Goal: Task Accomplishment & Management: Complete application form

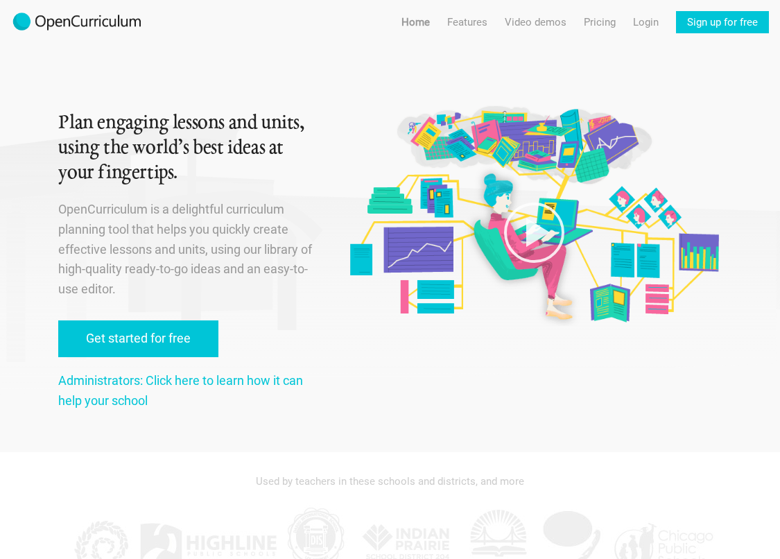
click at [171, 340] on link "Get started for free" at bounding box center [138, 338] width 160 height 37
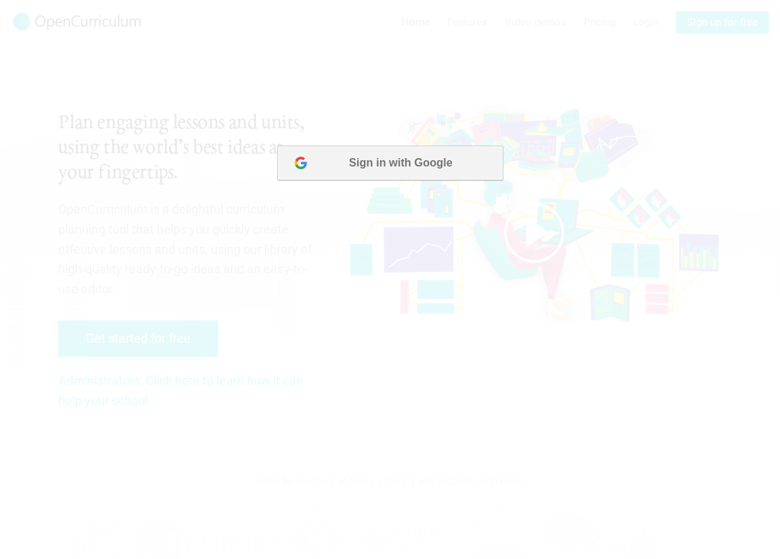
click at [397, 162] on button "Sign in with Google" at bounding box center [389, 163] width 225 height 35
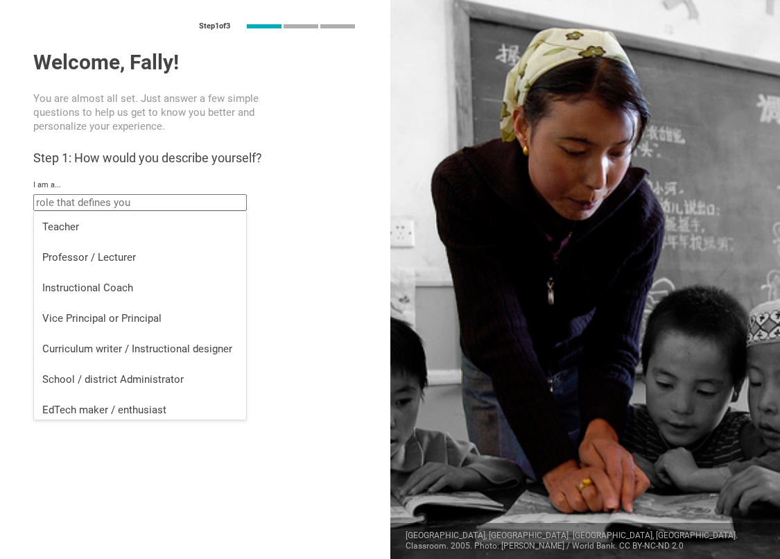
click at [109, 199] on input "text" at bounding box center [140, 202] width 214 height 17
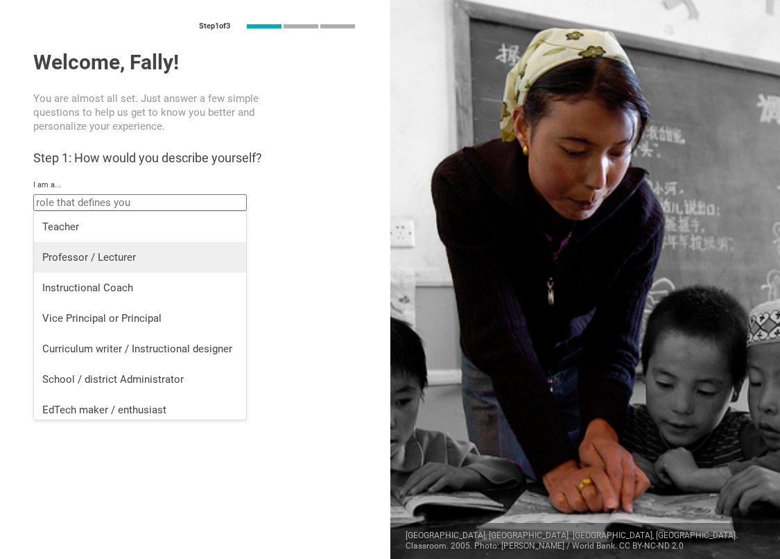
click at [114, 260] on div "Professor / Lecturer" at bounding box center [140, 257] width 196 height 14
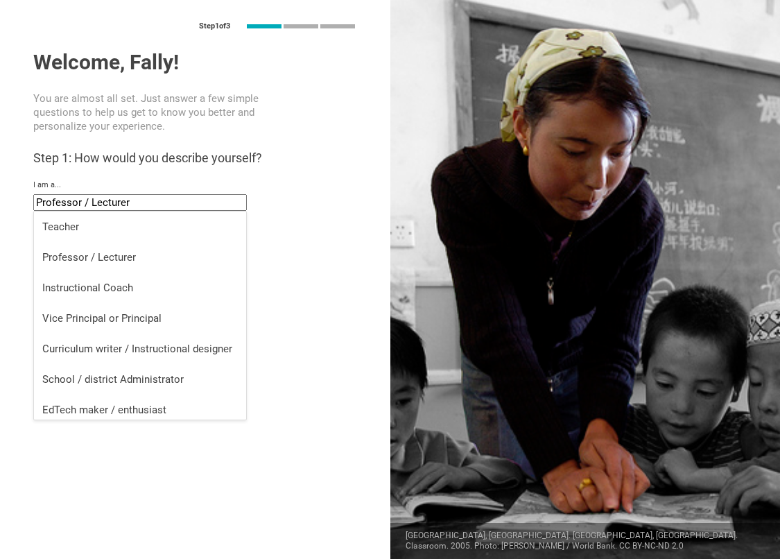
click at [137, 205] on input "Professor / Lecturer" at bounding box center [140, 202] width 214 height 17
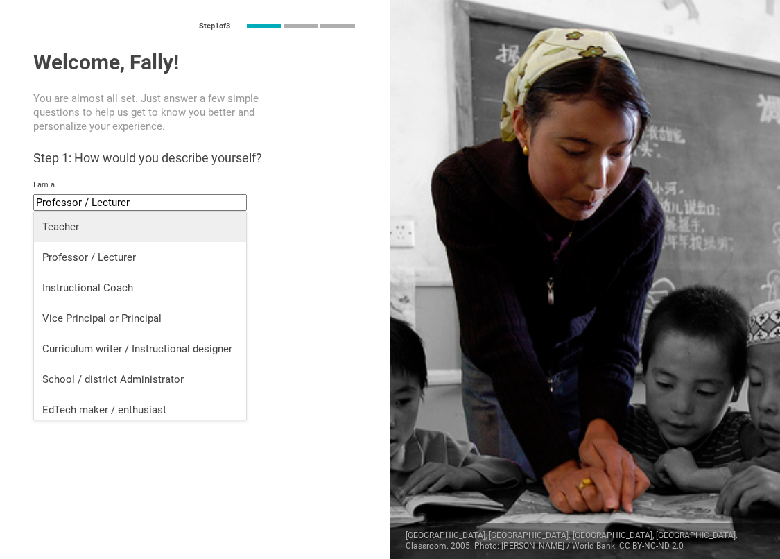
click at [137, 239] on li "Teacher" at bounding box center [140, 226] width 212 height 31
type input "Teacher"
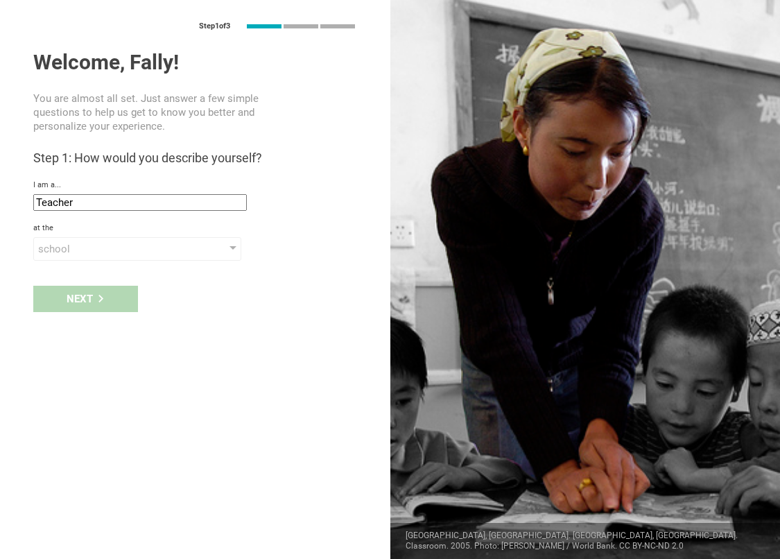
click at [116, 308] on div "Next" at bounding box center [195, 298] width 390 height 43
click at [108, 254] on div "school" at bounding box center [117, 249] width 159 height 14
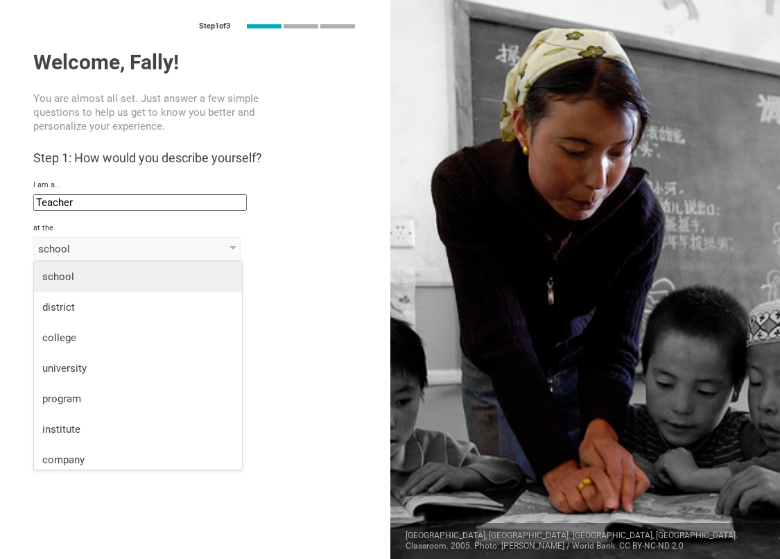
click at [106, 270] on div "school" at bounding box center [137, 277] width 191 height 14
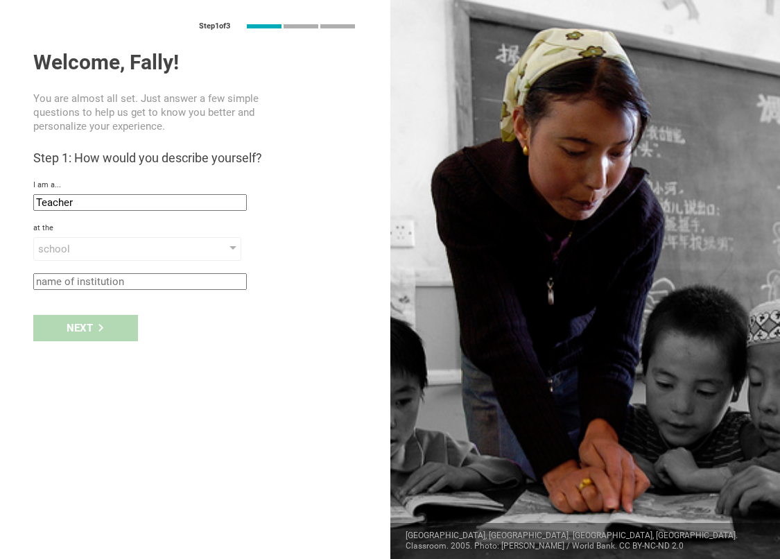
click at [97, 268] on div "Welcome, Fally! You are almost all set. Just answer a few simple questions to h…" at bounding box center [195, 170] width 324 height 240
click at [97, 277] on input "text" at bounding box center [140, 281] width 214 height 17
type input "Lali"
click at [60, 331] on div "Next" at bounding box center [85, 328] width 105 height 26
type input "Porta Westfalica, Germany"
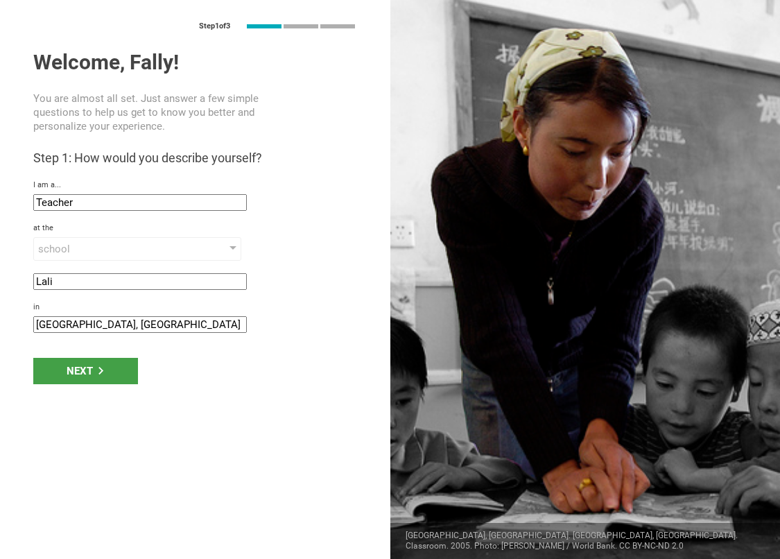
drag, startPoint x: 174, startPoint y: 330, endPoint x: 17, endPoint y: 325, distance: 156.8
click at [17, 325] on div "Step 1 of 3 Welcome, Fally! You are almost all set. Just answer a few simple qu…" at bounding box center [195, 279] width 390 height 559
type input "München"
click at [56, 374] on div "Next" at bounding box center [85, 371] width 105 height 26
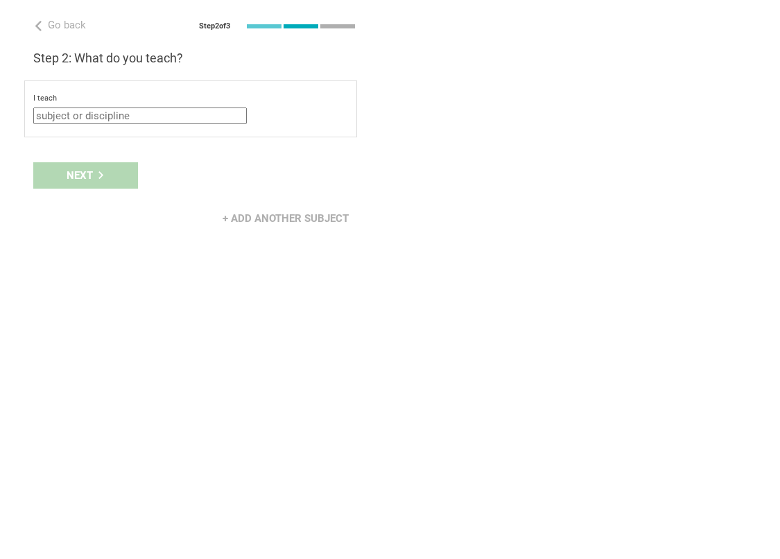
click at [145, 107] on input "text" at bounding box center [140, 115] width 214 height 17
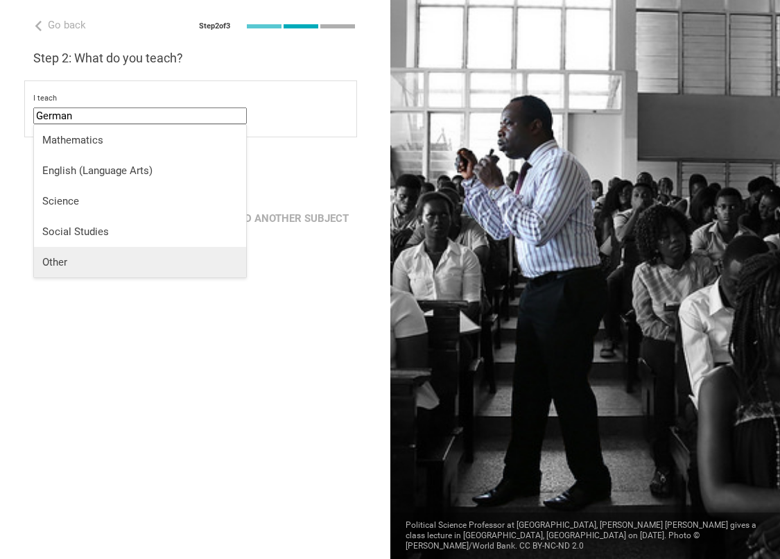
click at [99, 256] on div "Other" at bounding box center [140, 262] width 196 height 14
type input "Other"
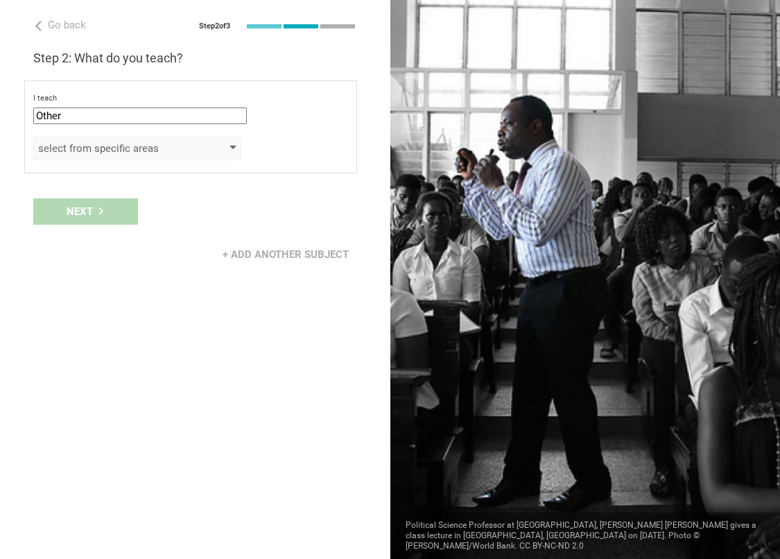
click at [98, 154] on div "select from specific areas" at bounding box center [117, 148] width 159 height 14
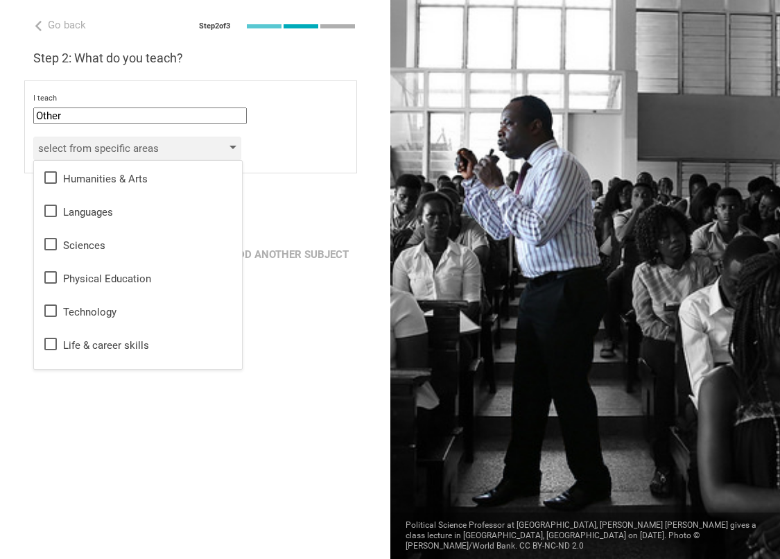
click at [98, 154] on div "select from specific areas" at bounding box center [117, 148] width 159 height 14
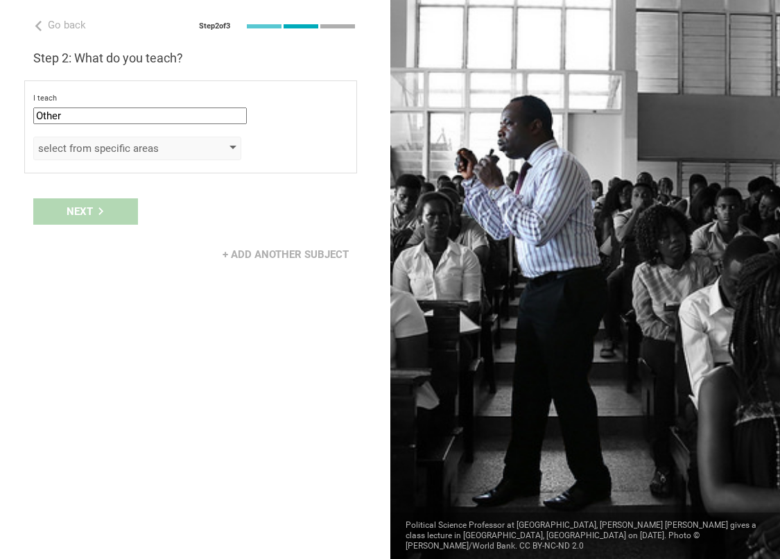
click at [98, 154] on div "select from specific areas" at bounding box center [117, 148] width 159 height 14
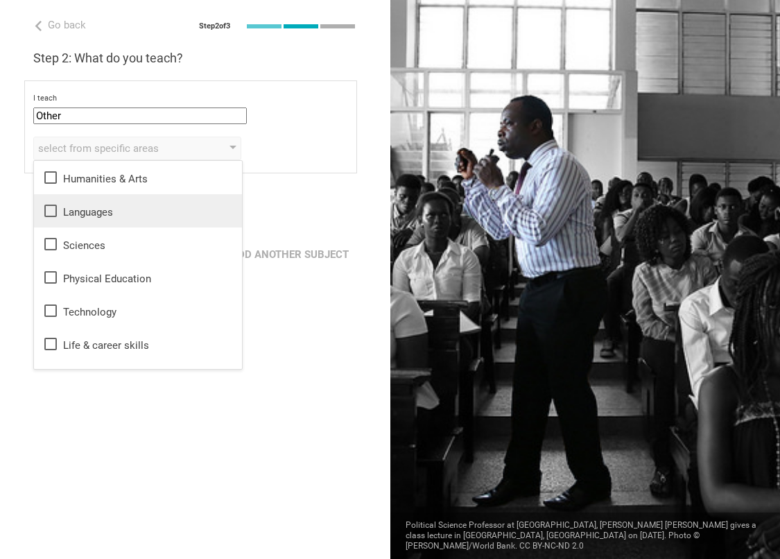
click at [54, 209] on icon at bounding box center [50, 210] width 17 height 17
click at [323, 223] on div "Next" at bounding box center [195, 211] width 390 height 43
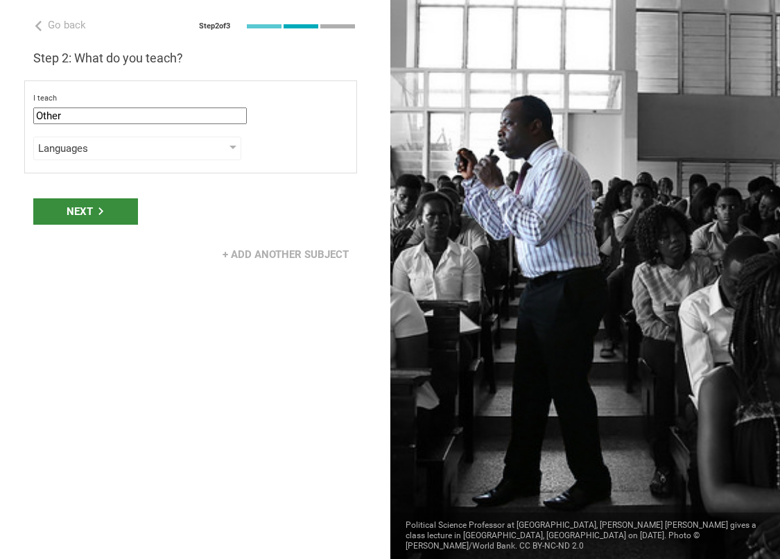
click at [99, 216] on div "Next" at bounding box center [85, 211] width 105 height 26
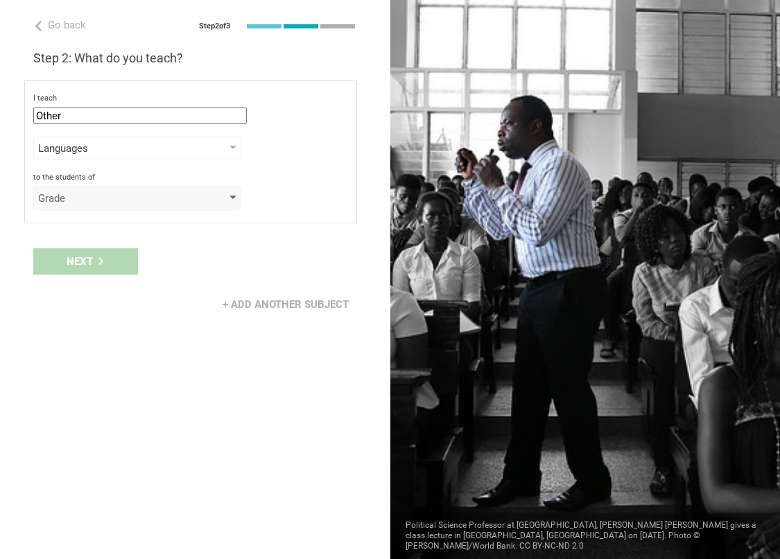
click at [123, 207] on div "Grade" at bounding box center [137, 199] width 208 height 24
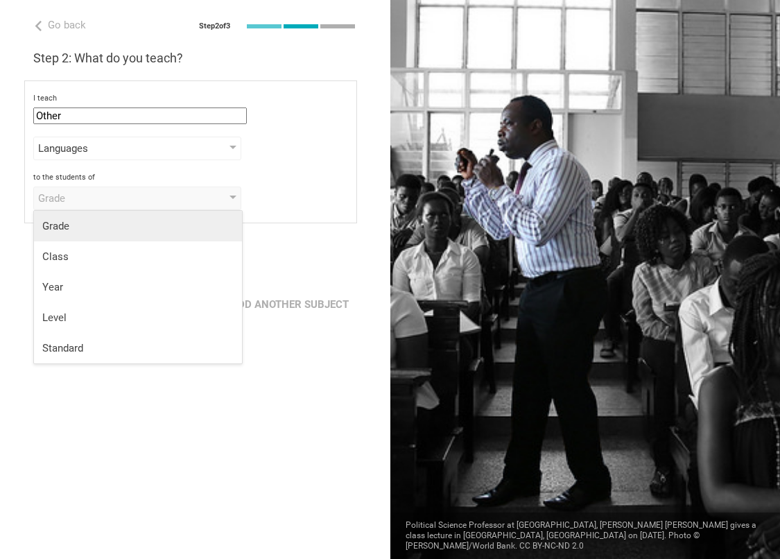
click at [122, 229] on div "Grade" at bounding box center [137, 226] width 191 height 14
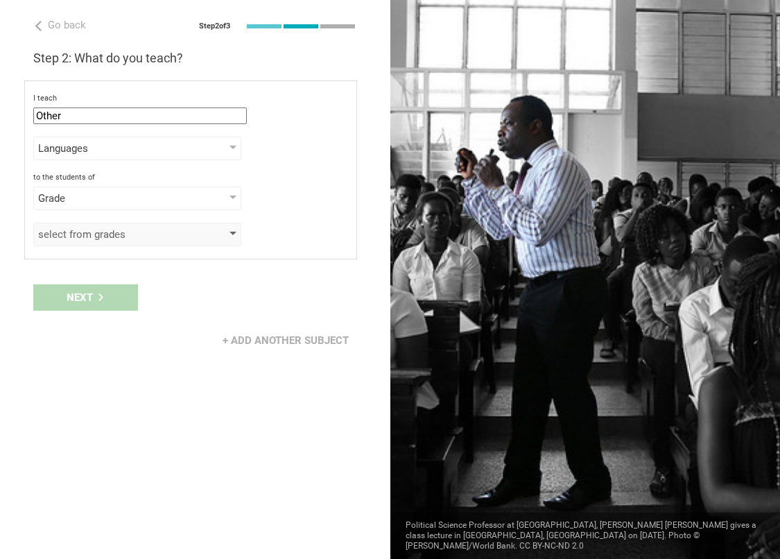
click at [116, 231] on div "select from grades" at bounding box center [117, 234] width 159 height 14
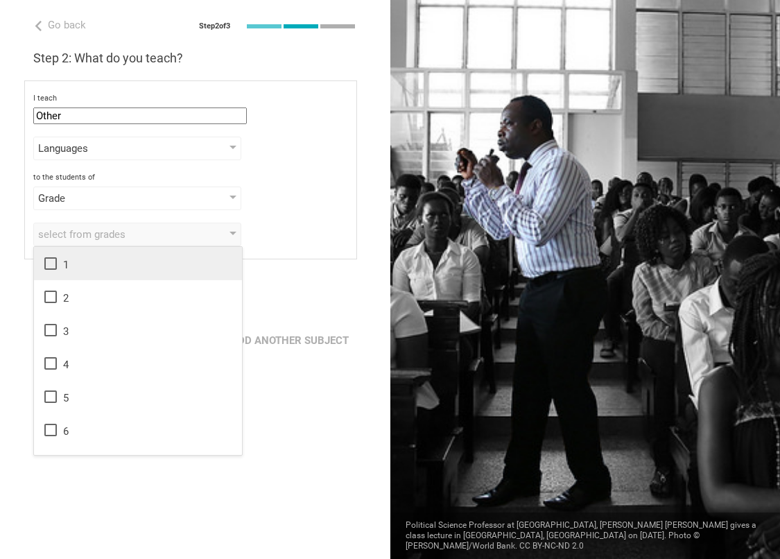
click at [48, 266] on icon at bounding box center [50, 263] width 17 height 17
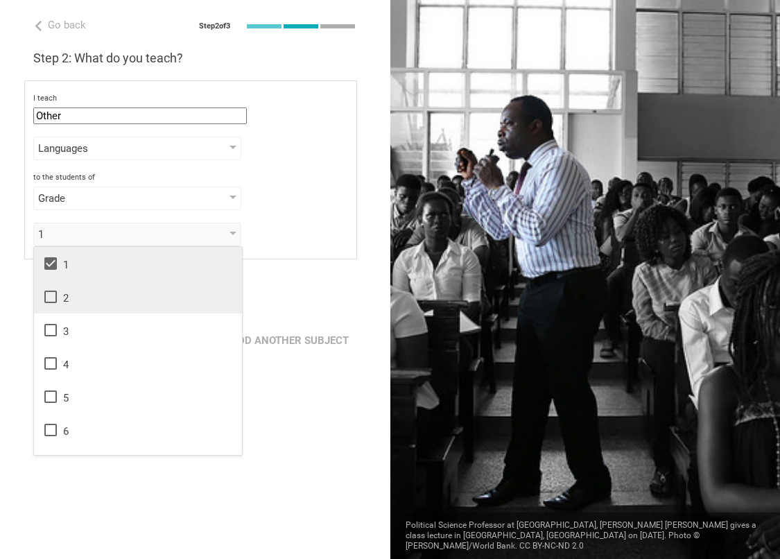
click at [51, 304] on icon at bounding box center [50, 296] width 17 height 17
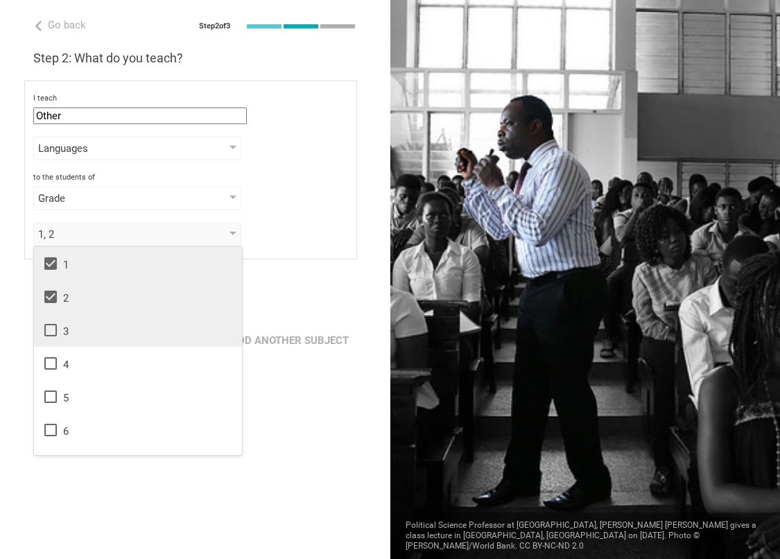
click at [54, 328] on icon at bounding box center [50, 330] width 17 height 17
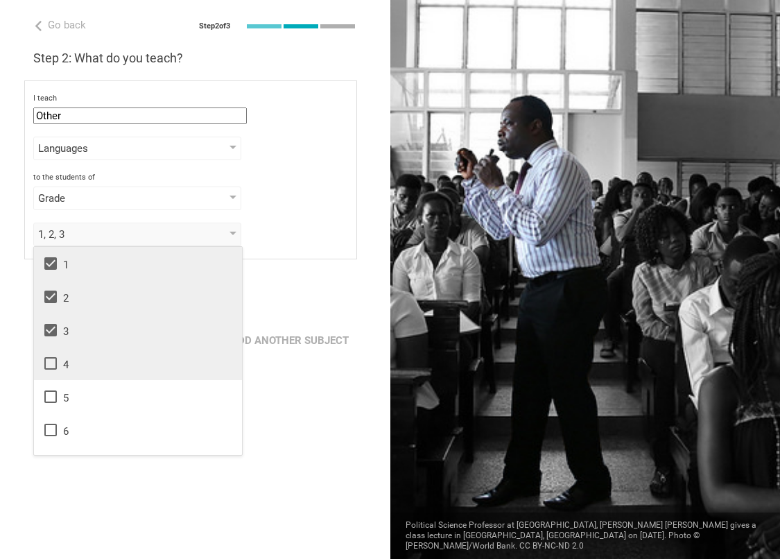
click at [54, 361] on icon at bounding box center [50, 363] width 17 height 17
click at [328, 310] on div "Next" at bounding box center [195, 297] width 390 height 43
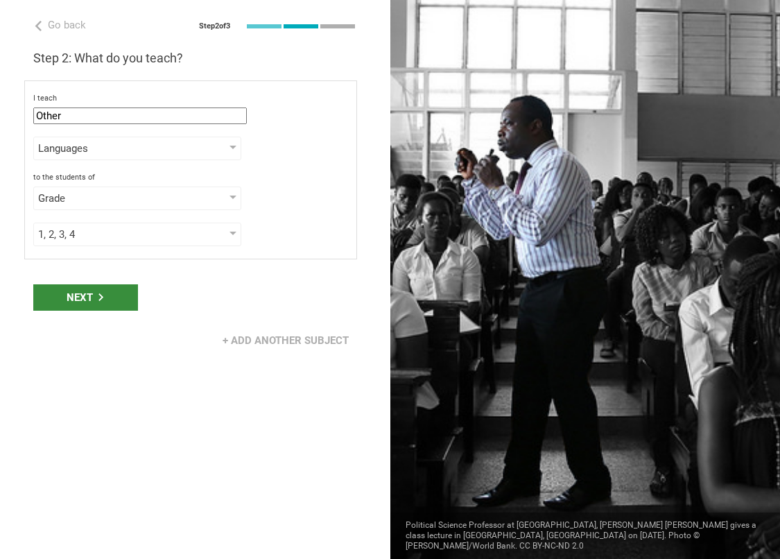
click at [96, 302] on div "Next" at bounding box center [85, 297] width 105 height 26
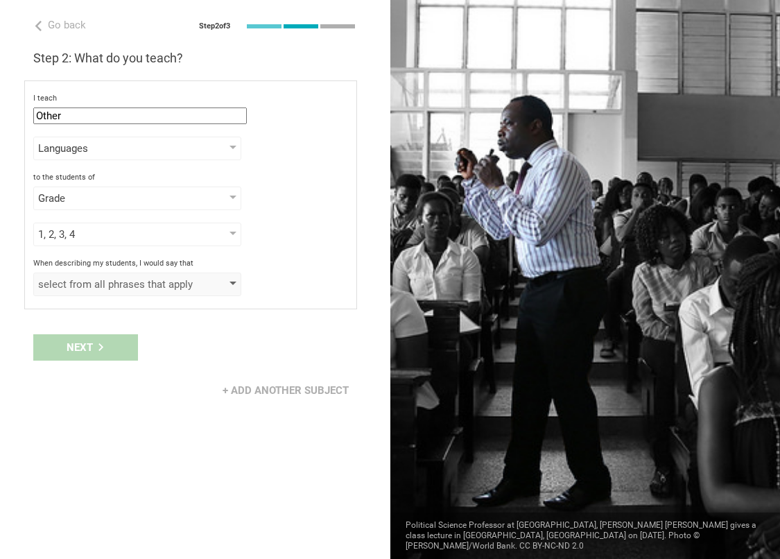
click at [106, 293] on div "select from all phrases that apply" at bounding box center [137, 285] width 208 height 24
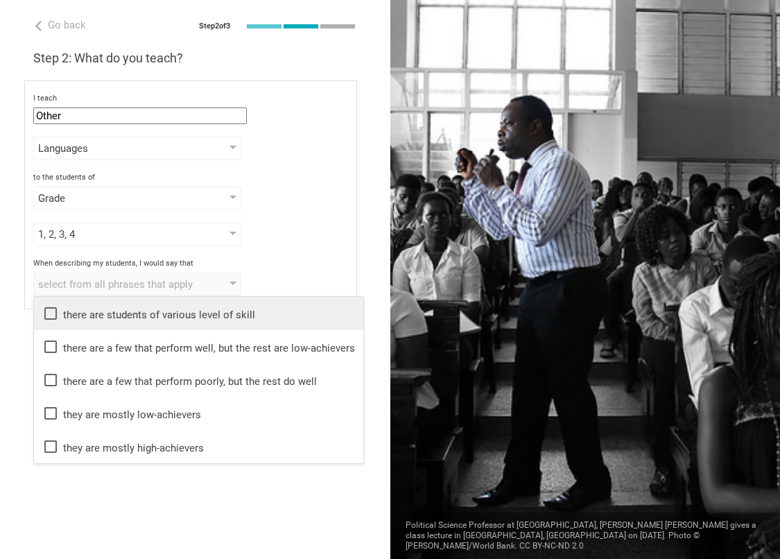
click at [104, 312] on div "there are students of various level of skill" at bounding box center [198, 313] width 313 height 17
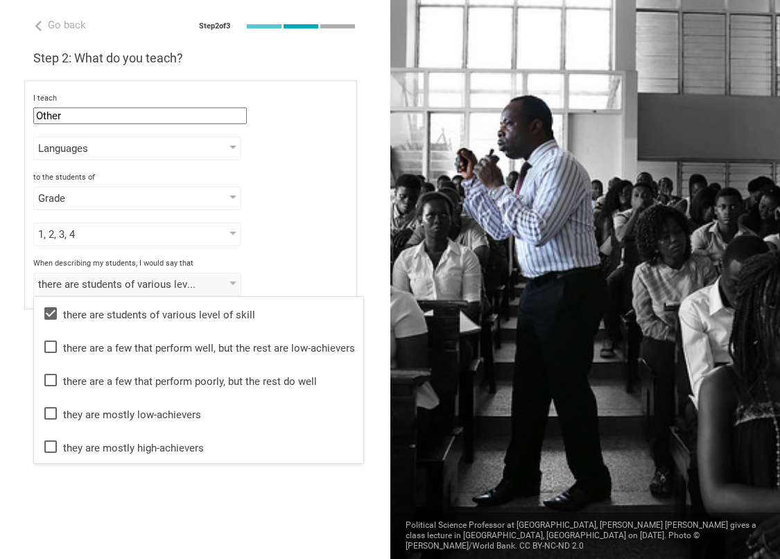
click at [320, 227] on div "1, 2, 3, 4 1 2 3 4 5 6 7 8 9 10 11 12 13" at bounding box center [190, 235] width 315 height 24
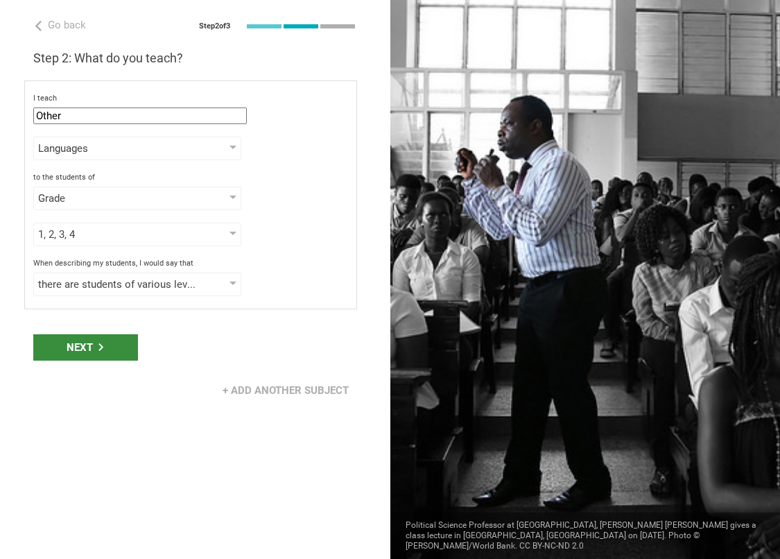
click at [103, 337] on div "Next" at bounding box center [85, 347] width 105 height 26
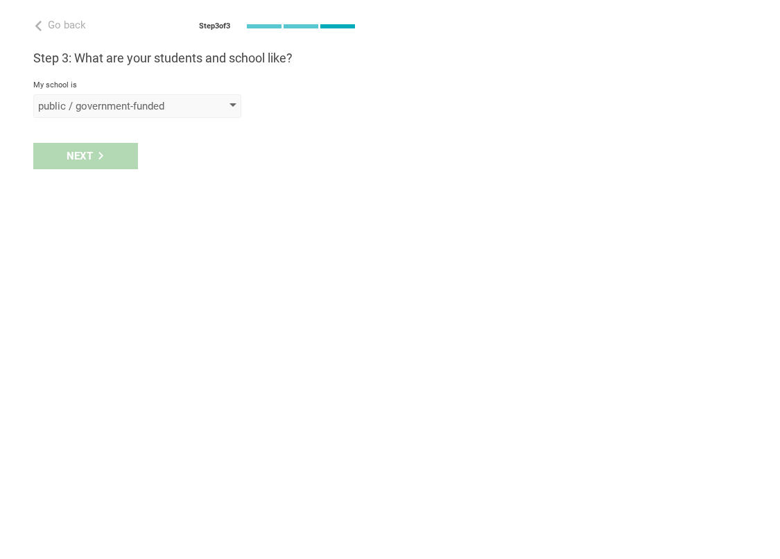
click at [109, 110] on div "public / government-funded" at bounding box center [117, 106] width 159 height 14
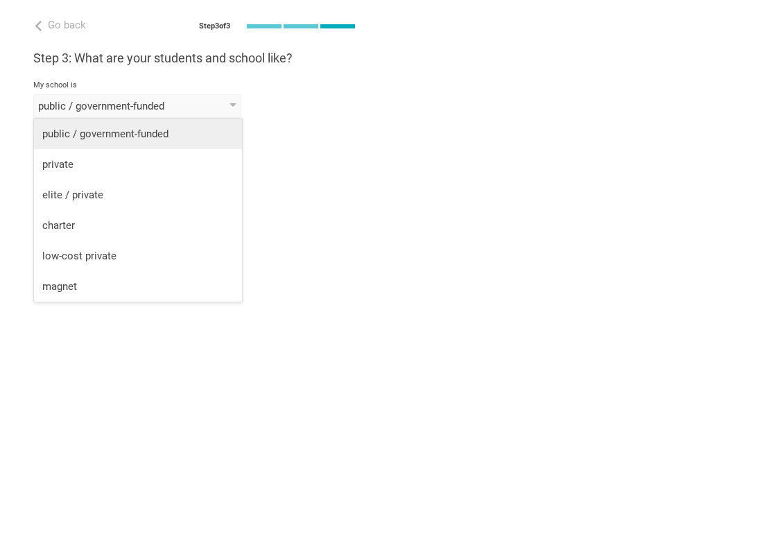
click at [109, 121] on li "public / government-funded" at bounding box center [138, 134] width 208 height 31
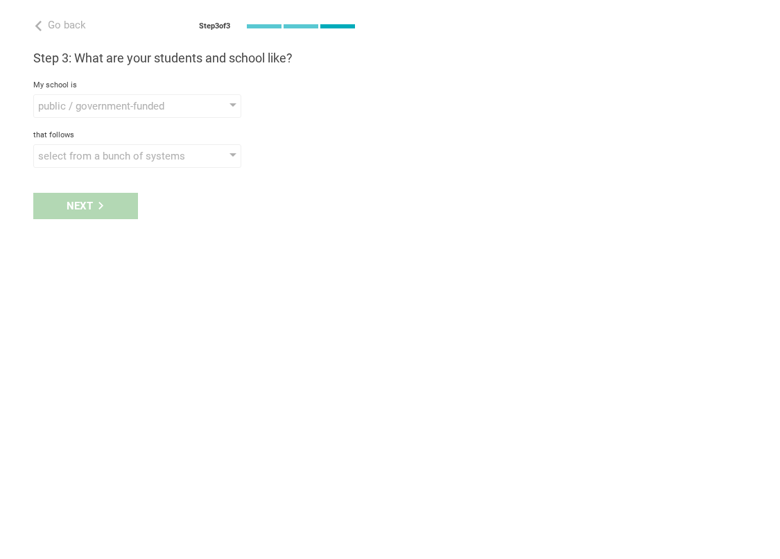
click at [87, 197] on div "Next" at bounding box center [195, 205] width 390 height 43
click at [96, 171] on div "Go back Step 3 of 3 Welcome, Fally! You are almost all set. Just answer a few s…" at bounding box center [195, 279] width 390 height 559
click at [103, 150] on div "select from a bunch of systems" at bounding box center [117, 156] width 159 height 14
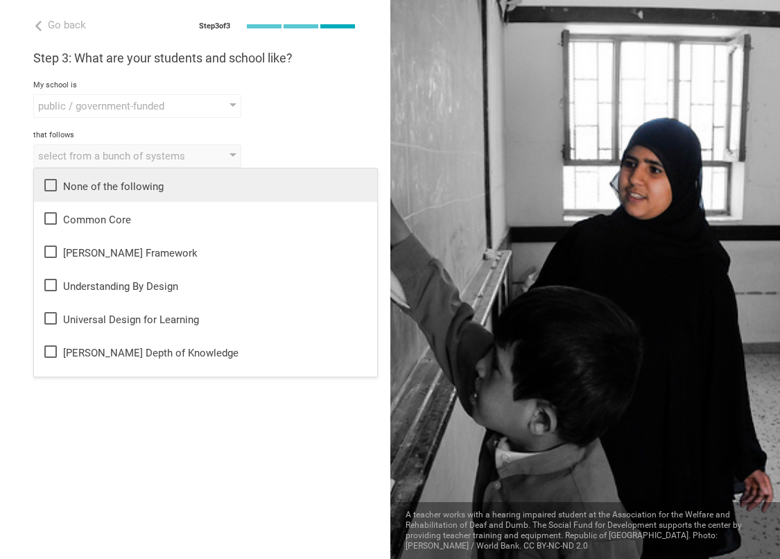
click at [58, 180] on icon at bounding box center [50, 185] width 17 height 17
click at [412, 103] on div at bounding box center [585, 279] width 390 height 559
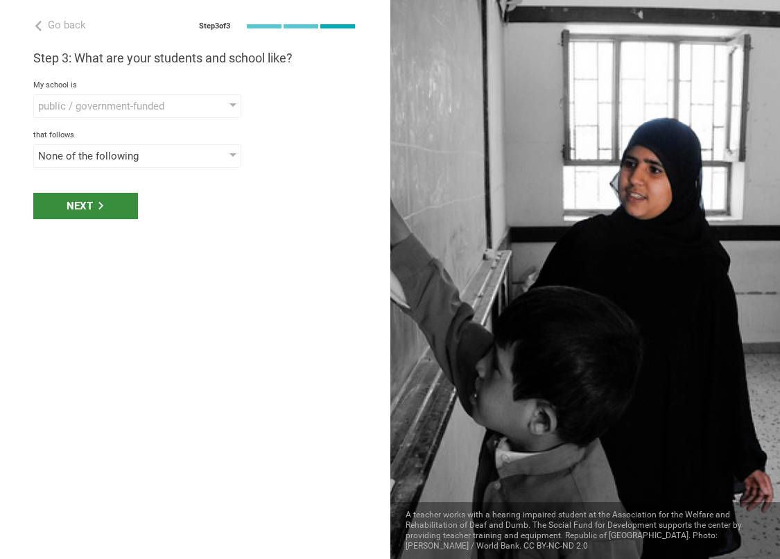
click at [107, 214] on div "Next" at bounding box center [85, 206] width 105 height 26
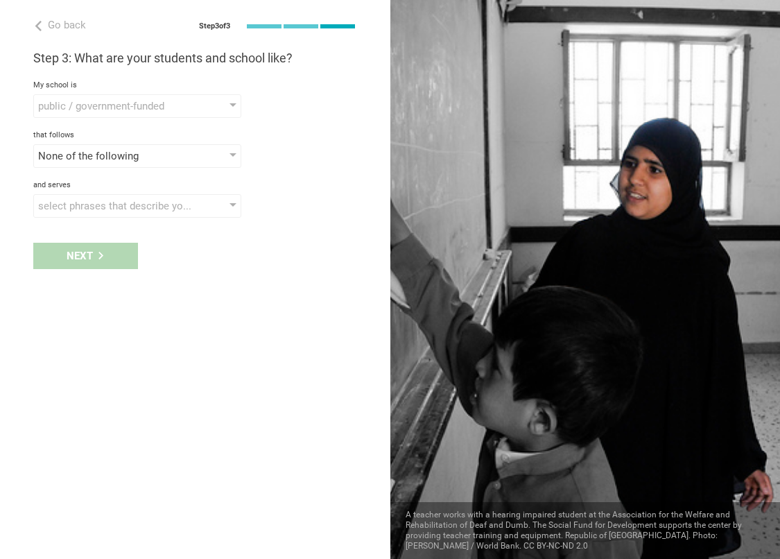
click at [119, 223] on div "Go back Step 3 of 3 Welcome, Fally! You are almost all set. Just answer a few s…" at bounding box center [195, 279] width 390 height 559
click at [121, 211] on div "select phrases that describe your student population" at bounding box center [117, 206] width 159 height 14
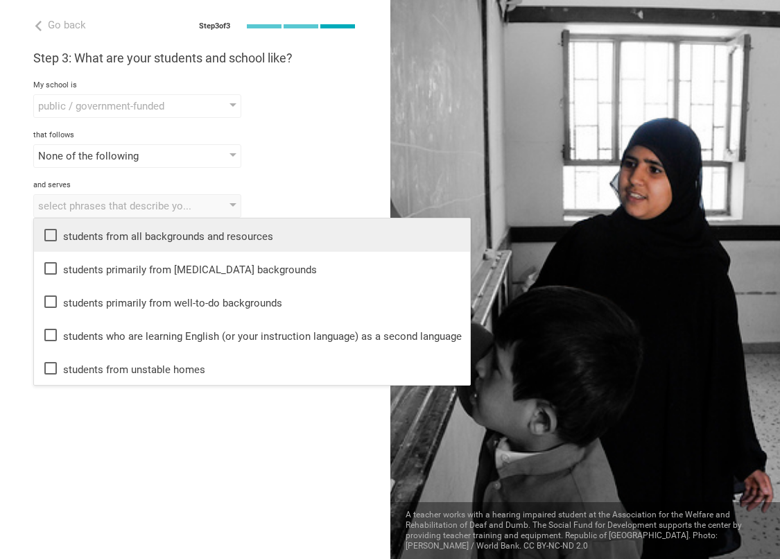
click at [120, 239] on div "students from all backgrounds and resources" at bounding box center [252, 235] width 420 height 17
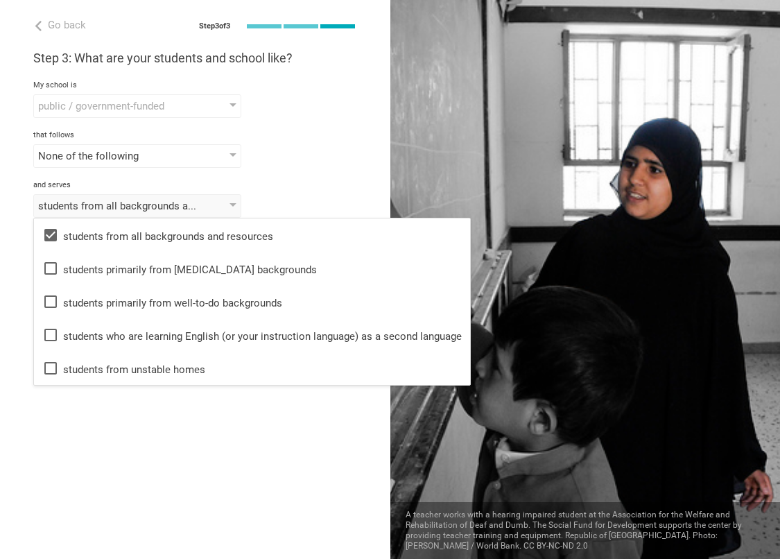
click at [300, 153] on div "None of the following None of the following Common Core Danielson Framework Und…" at bounding box center [195, 156] width 324 height 24
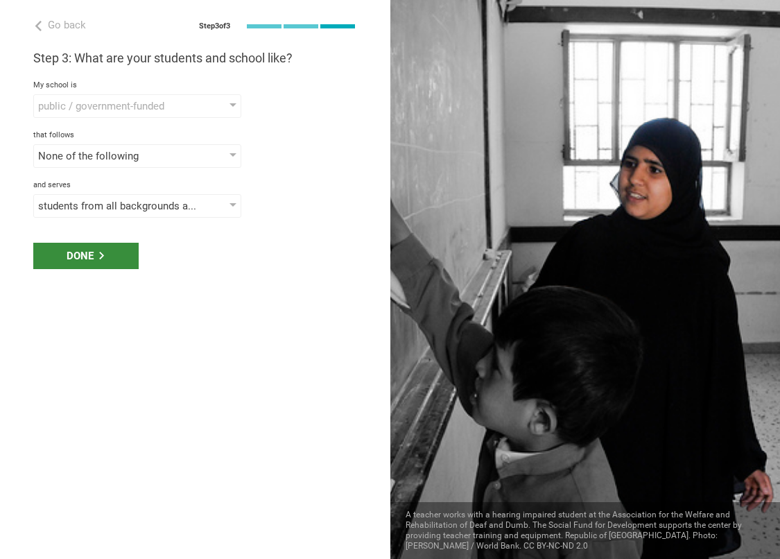
click at [92, 265] on div "Done" at bounding box center [85, 256] width 105 height 26
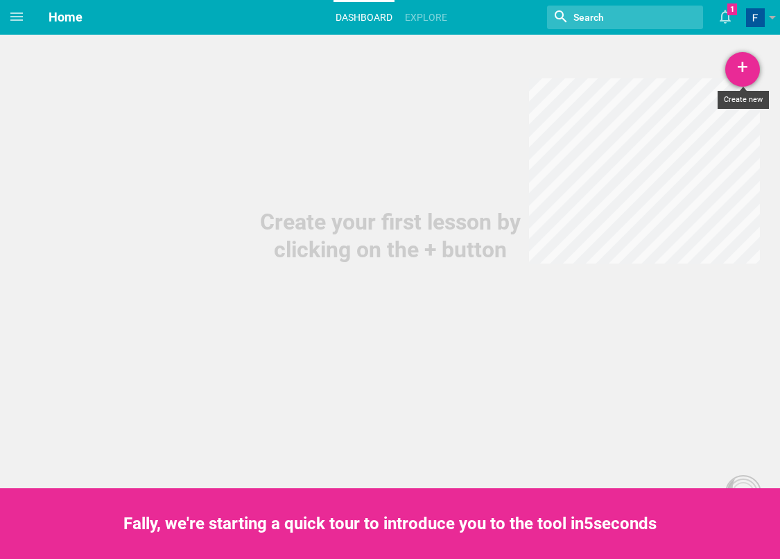
click at [741, 67] on div "+" at bounding box center [742, 69] width 35 height 35
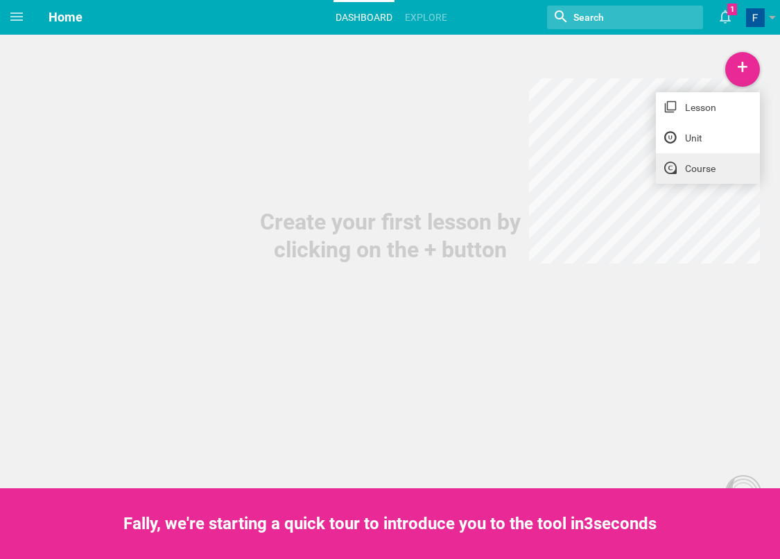
click at [688, 163] on link "Course" at bounding box center [708, 168] width 104 height 31
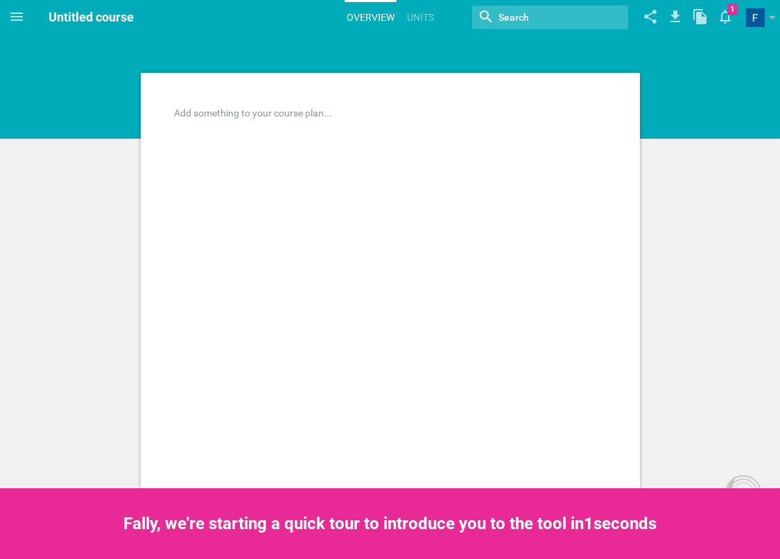
click at [309, 103] on div "Add something to your course plan..." at bounding box center [390, 418] width 499 height 691
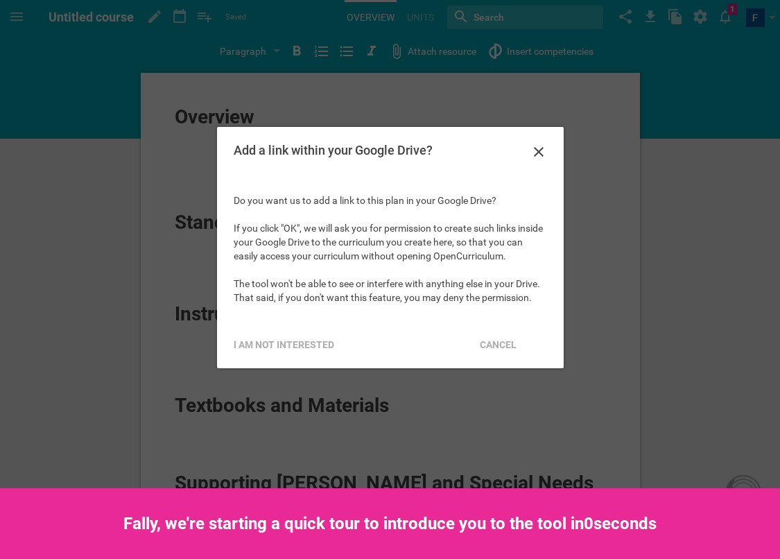
click at [301, 116] on div "Home Planner My Libraries My Curriculum My Files Untitled course Saved My favor…" at bounding box center [390, 279] width 780 height 559
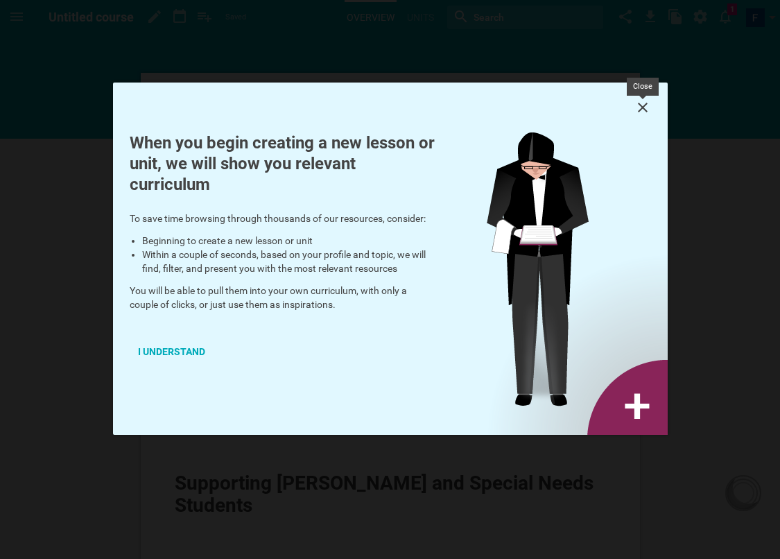
click at [647, 107] on icon at bounding box center [642, 107] width 17 height 17
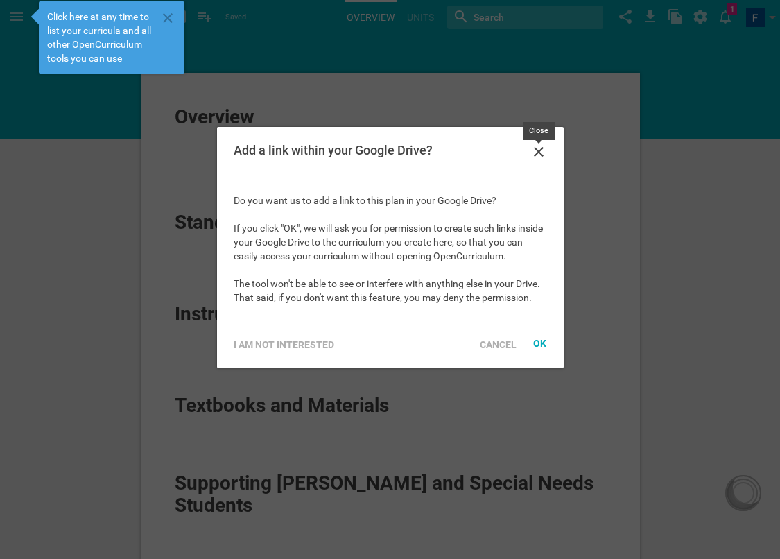
click at [542, 148] on icon at bounding box center [538, 152] width 17 height 17
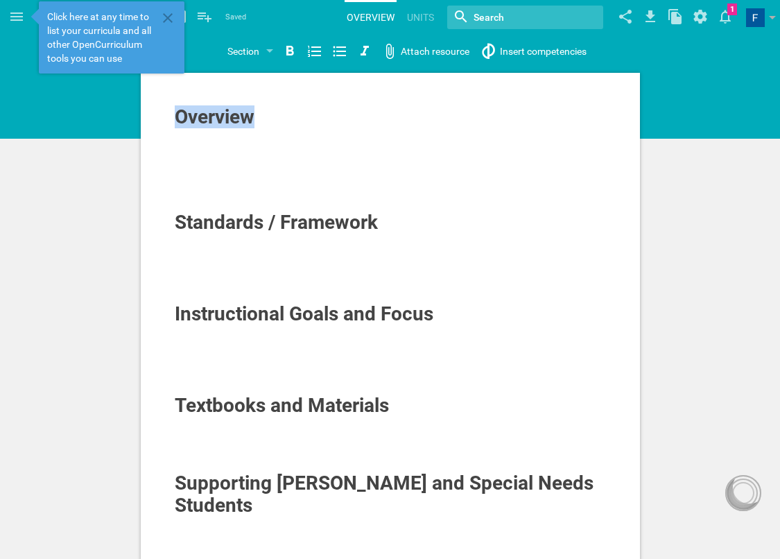
drag, startPoint x: 257, startPoint y: 114, endPoint x: 162, endPoint y: 115, distance: 95.7
click at [162, 115] on div "Overview Standards / Framework Instructional Goals and Focus Textbooks and Mate…" at bounding box center [390, 418] width 499 height 691
click at [432, 12] on link "Units" at bounding box center [420, 17] width 31 height 31
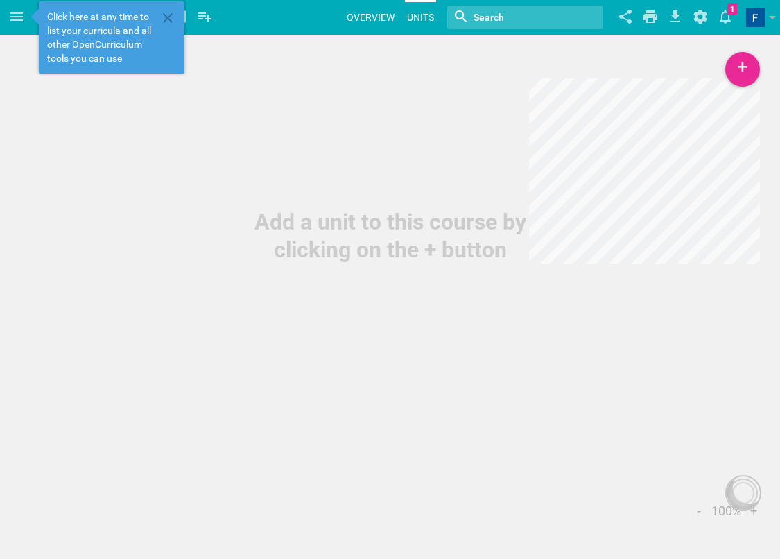
click at [386, 19] on link "Overview" at bounding box center [371, 17] width 52 height 31
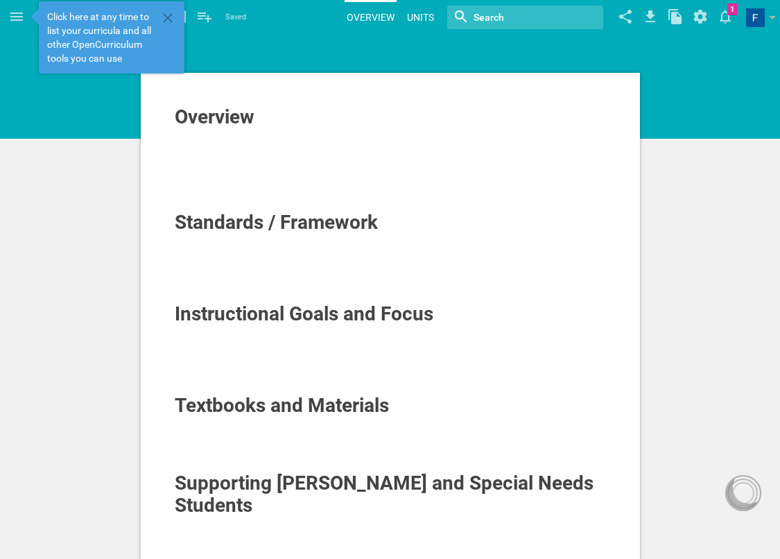
click at [416, 20] on link "Units" at bounding box center [420, 17] width 31 height 31
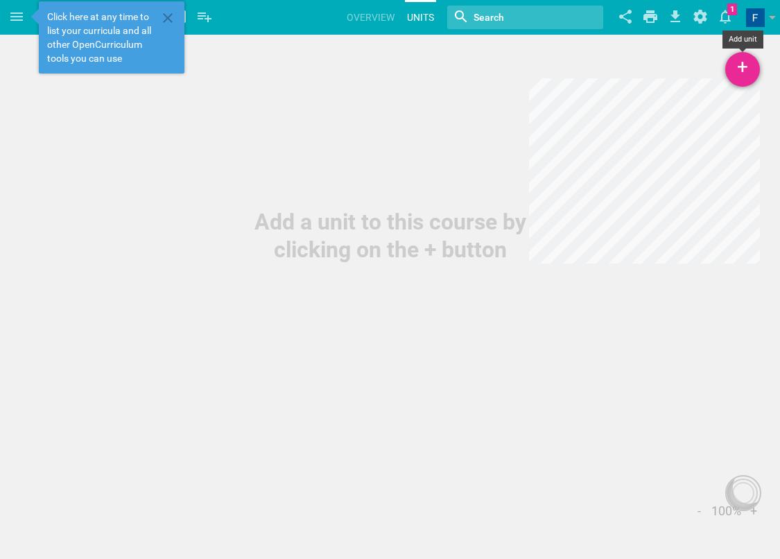
click at [756, 72] on div "+" at bounding box center [742, 69] width 35 height 35
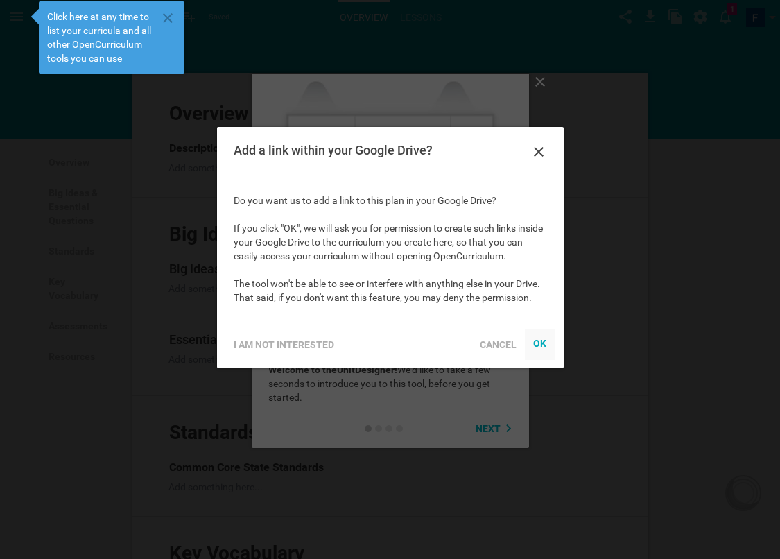
click at [542, 339] on div "OK" at bounding box center [540, 343] width 14 height 11
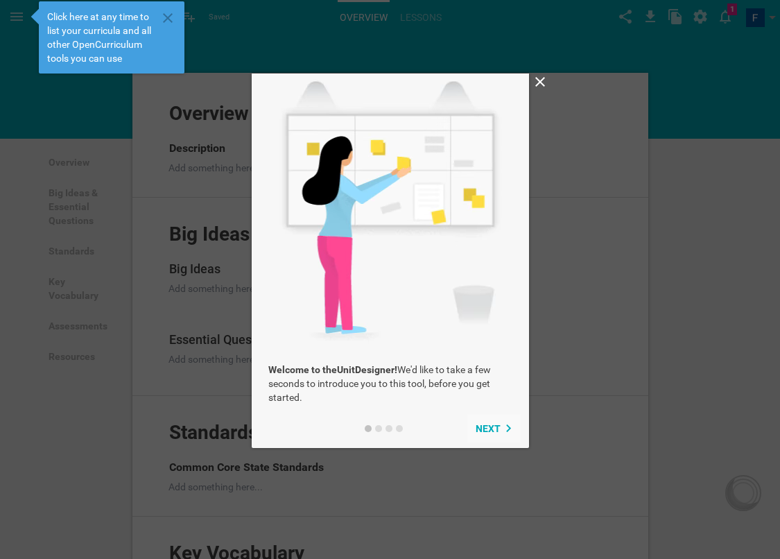
click at [490, 422] on button "Next" at bounding box center [493, 429] width 53 height 28
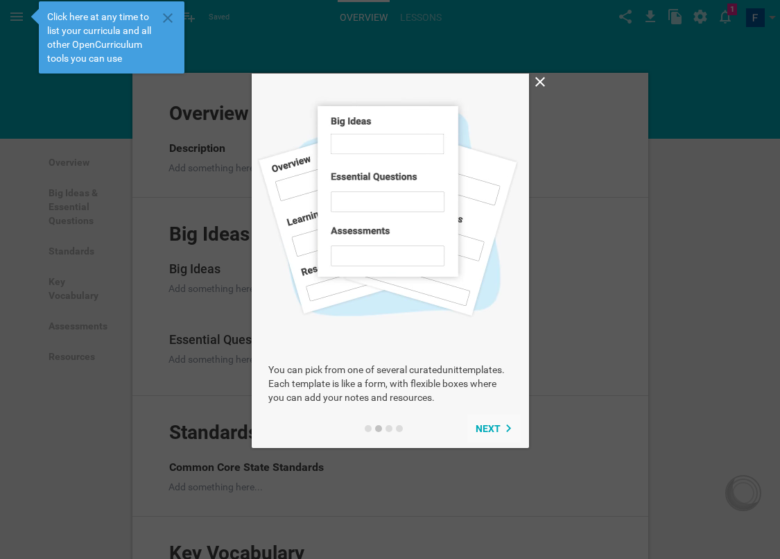
click at [490, 422] on button "Next" at bounding box center [493, 429] width 53 height 28
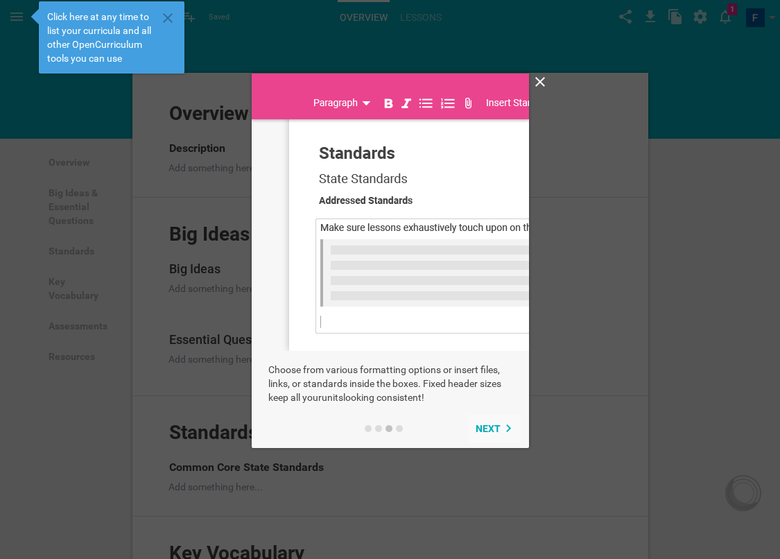
click at [494, 423] on button "Next" at bounding box center [493, 429] width 53 height 28
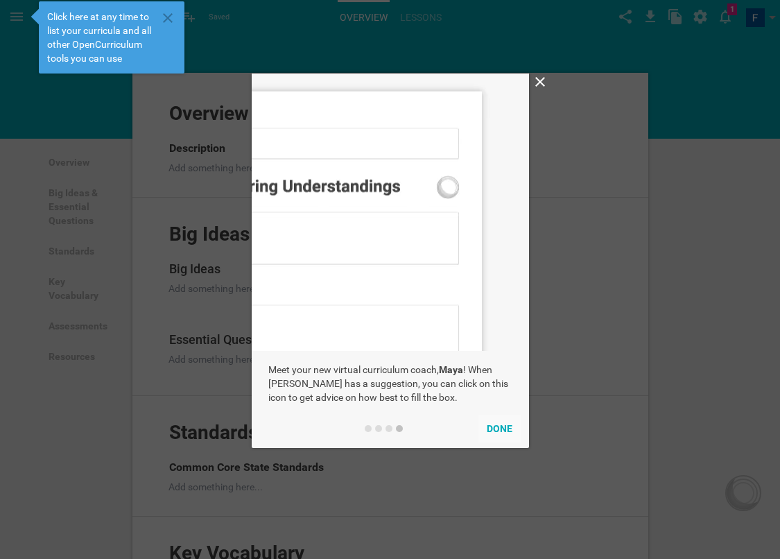
click at [494, 423] on button "Done" at bounding box center [499, 429] width 42 height 28
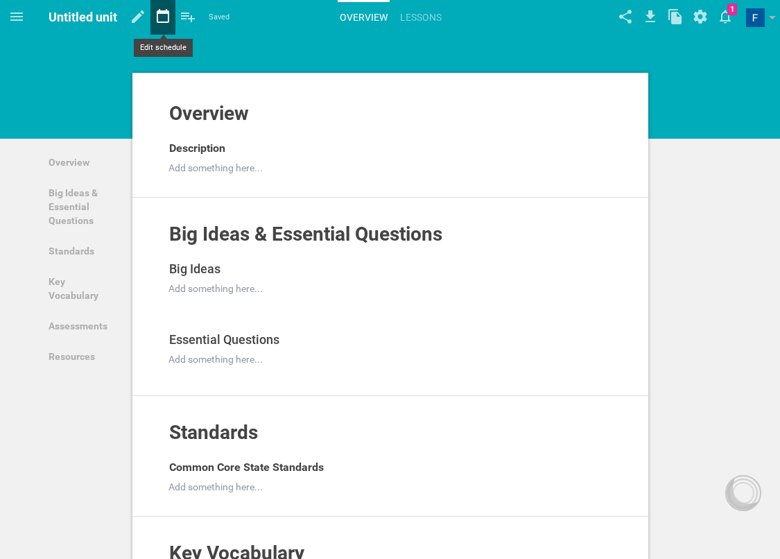
click at [168, 16] on icon at bounding box center [163, 16] width 12 height 14
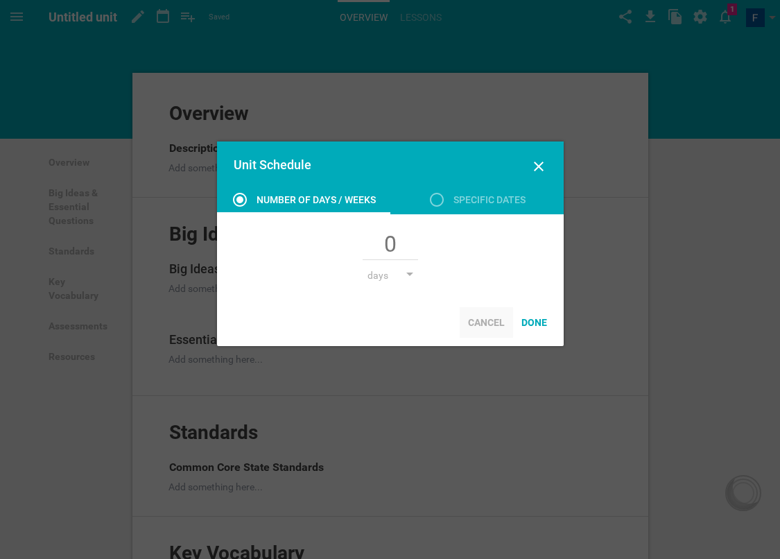
click at [496, 321] on div "Cancel" at bounding box center [486, 322] width 53 height 31
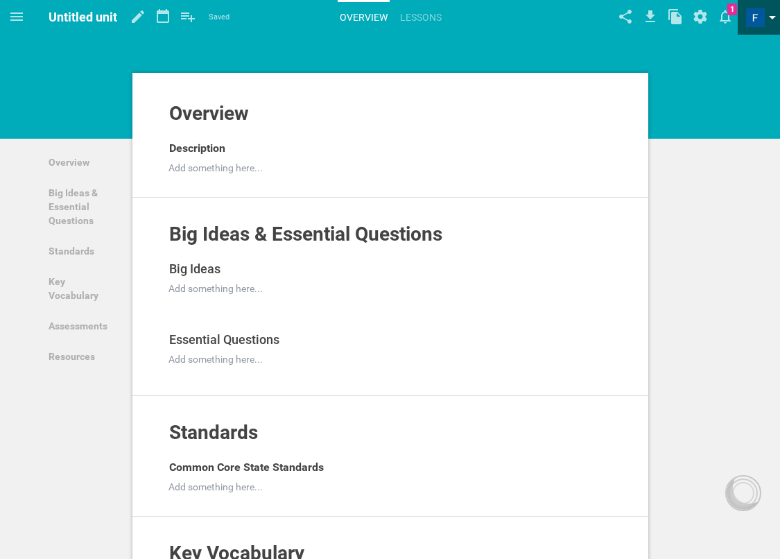
click at [773, 19] on span at bounding box center [772, 21] width 7 height 10
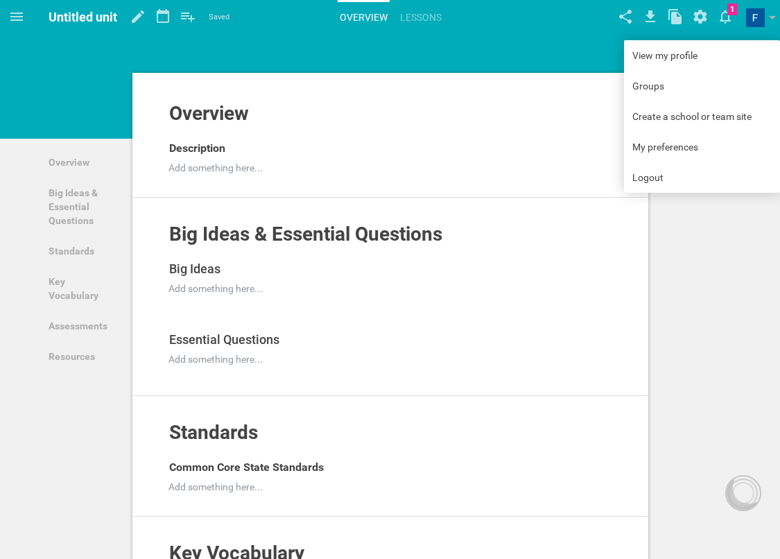
click at [587, 69] on div "Overview Add to other unit ... Hide from public Description Add something here.…" at bounding box center [390, 476] width 523 height 814
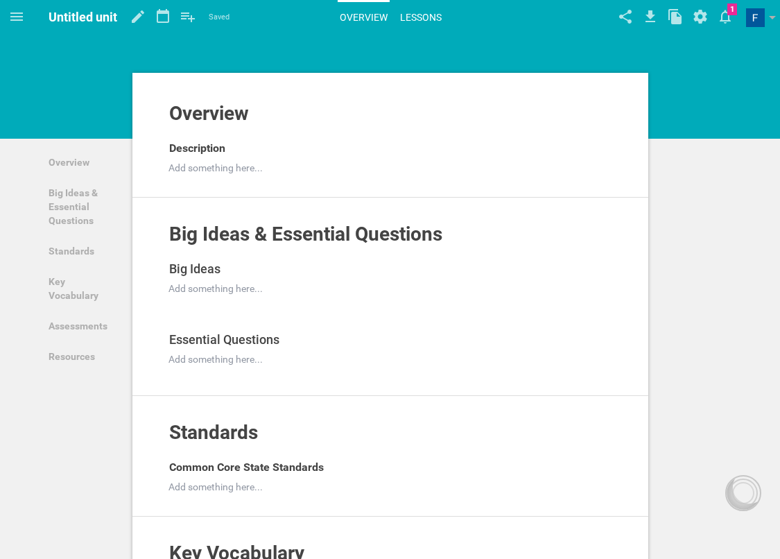
click at [417, 10] on link "Lessons" at bounding box center [421, 17] width 46 height 31
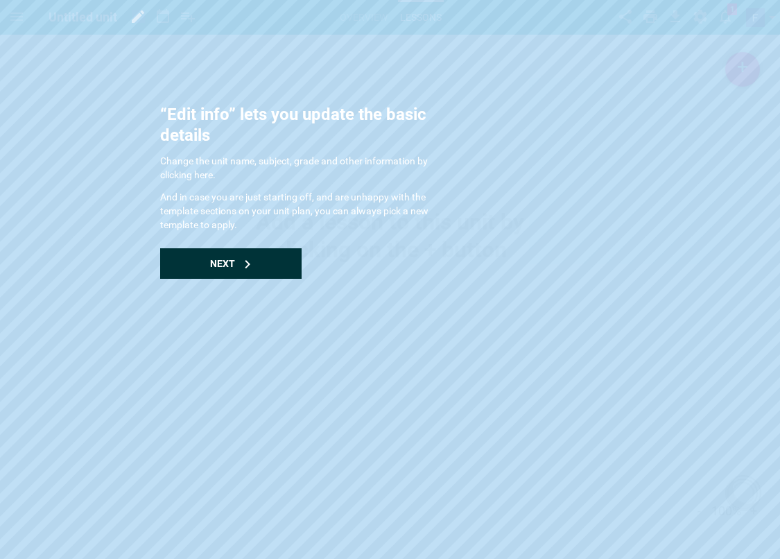
click at [227, 254] on div "Next" at bounding box center [230, 263] width 141 height 31
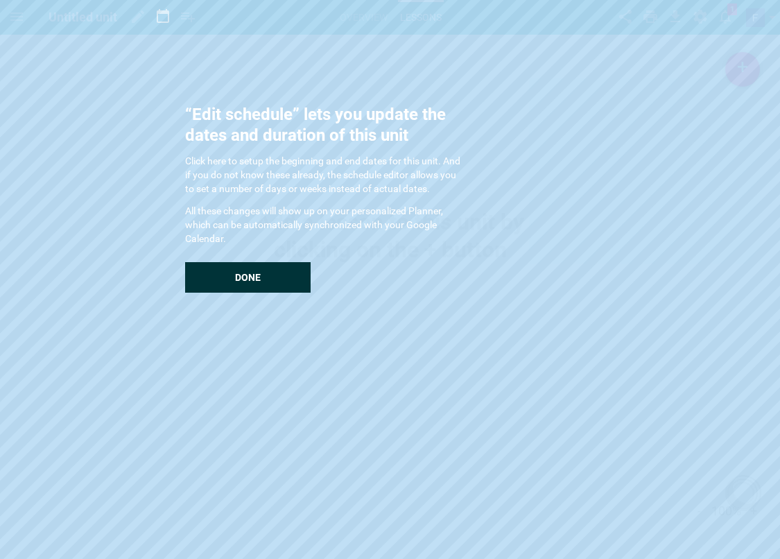
click at [230, 274] on div "Done" at bounding box center [248, 277] width 126 height 31
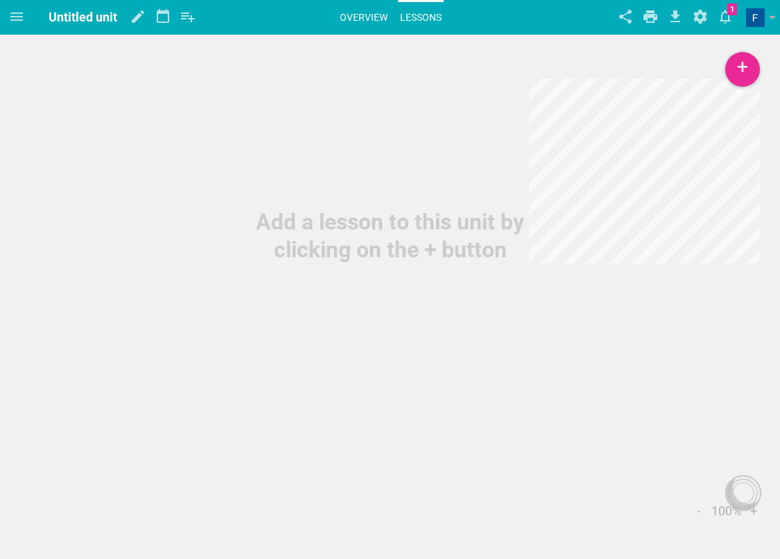
click at [361, 16] on link "Overview" at bounding box center [364, 17] width 52 height 31
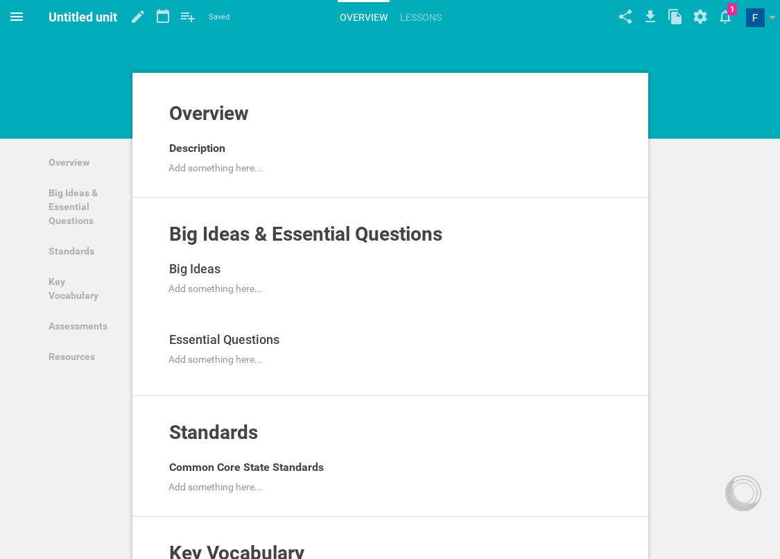
click at [10, 12] on icon at bounding box center [16, 16] width 17 height 17
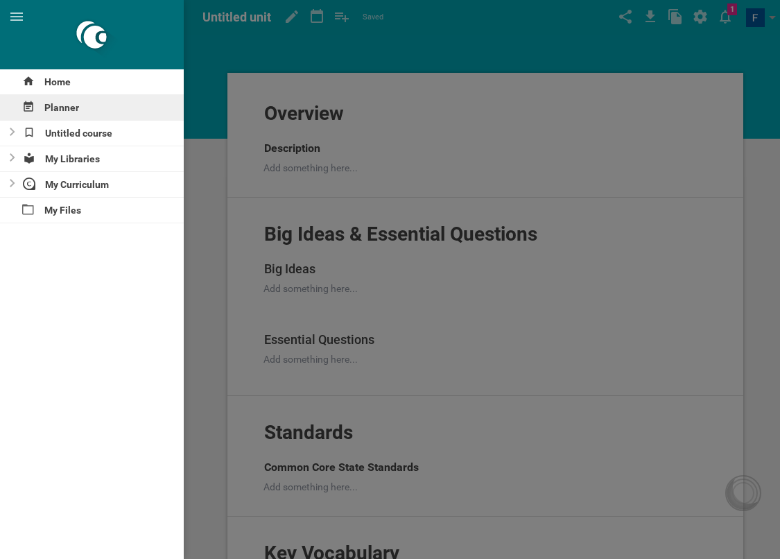
click at [63, 106] on div "Planner" at bounding box center [92, 107] width 184 height 25
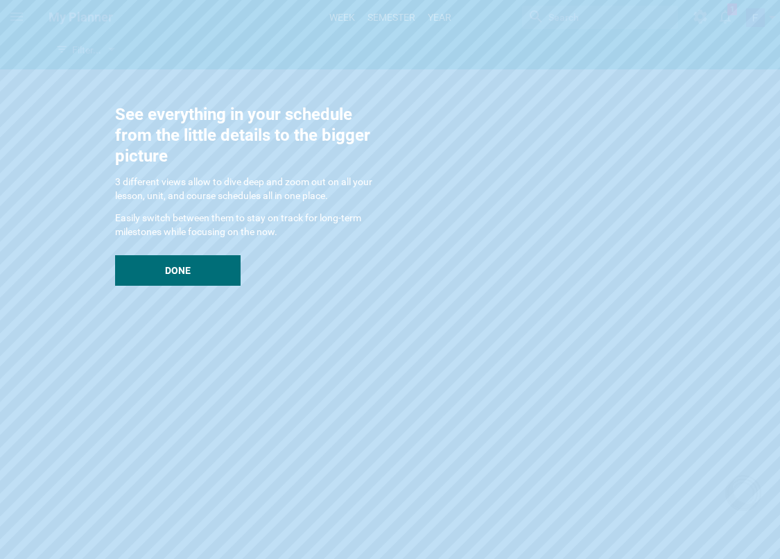
click at [168, 249] on div "See everything in your schedule from the little details to the bigger picture 3…" at bounding box center [253, 195] width 277 height 182
click at [168, 263] on div "Done" at bounding box center [178, 270] width 126 height 31
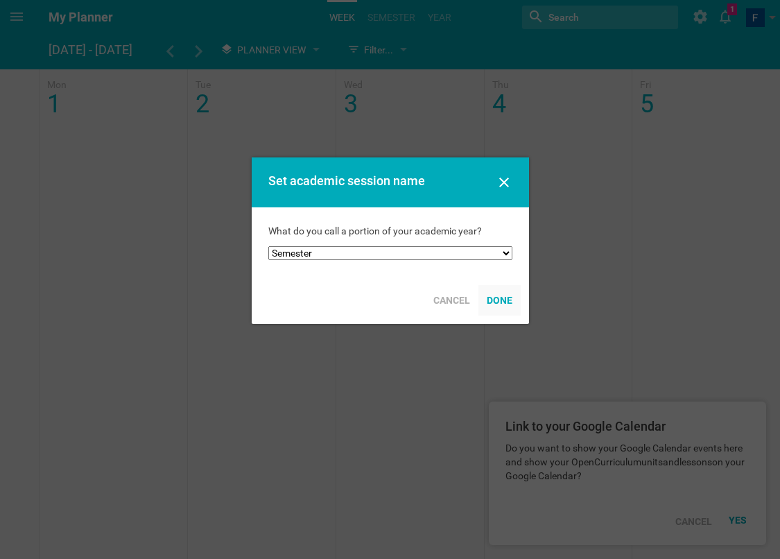
click at [504, 305] on div "Done" at bounding box center [499, 300] width 42 height 31
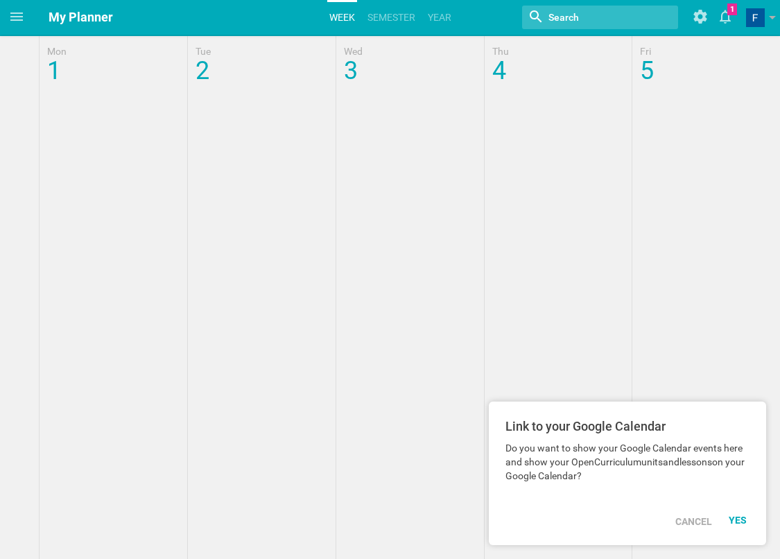
scroll to position [35, 0]
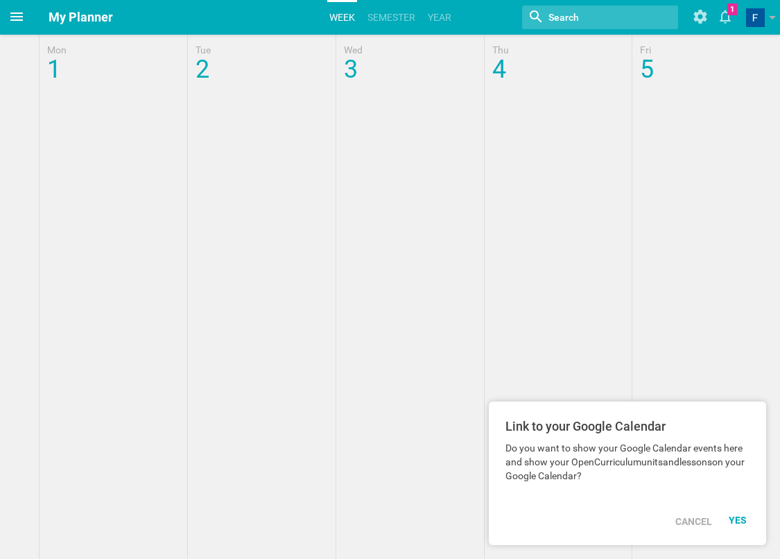
click at [19, 13] on icon at bounding box center [16, 16] width 12 height 8
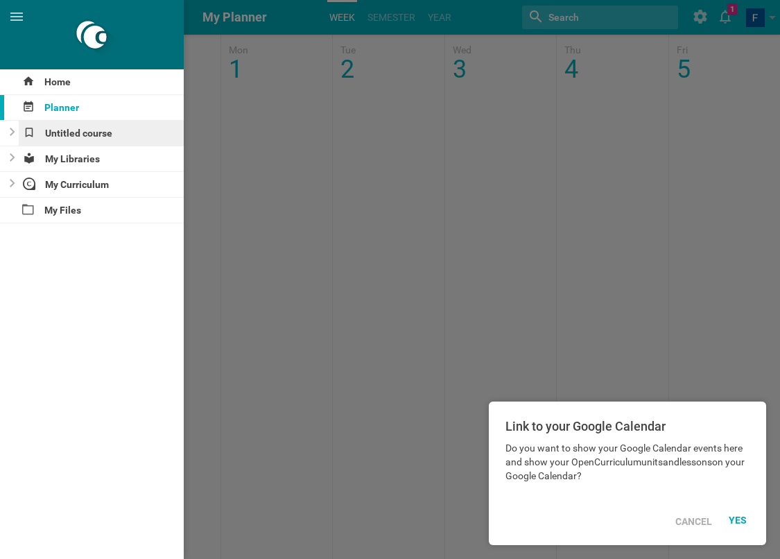
click at [88, 132] on div "Untitled course" at bounding box center [102, 133] width 166 height 25
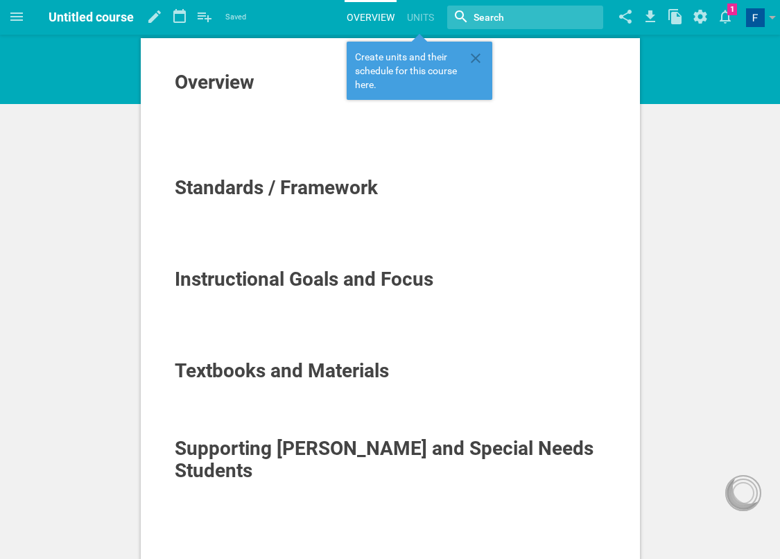
click at [256, 87] on div "Overview" at bounding box center [391, 82] width 432 height 22
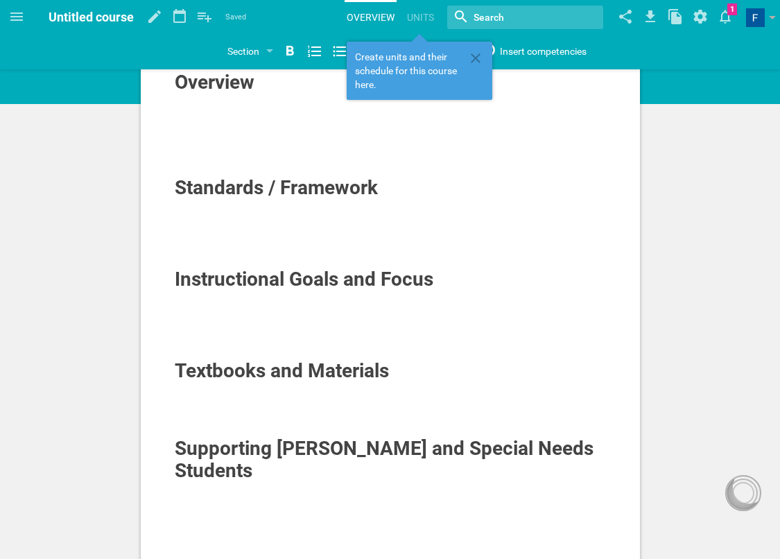
click at [78, 12] on span "Untitled course" at bounding box center [91, 17] width 85 height 15
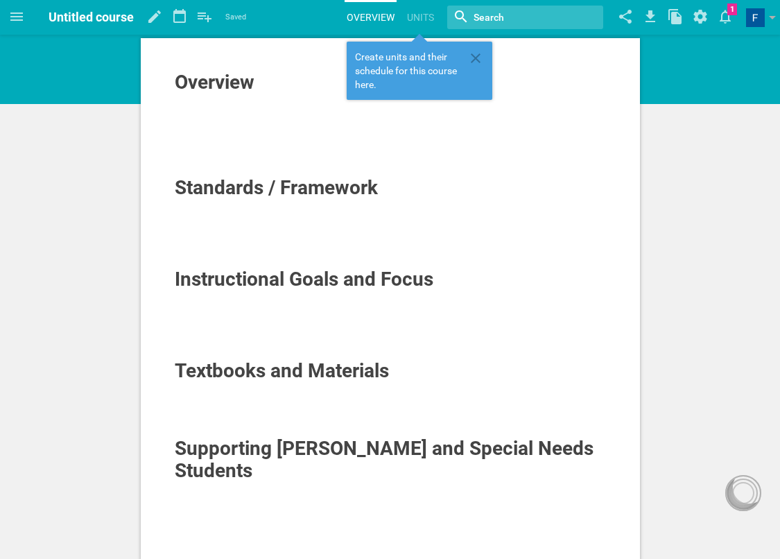
click at [79, 18] on span "Untitled course" at bounding box center [91, 17] width 85 height 15
click at [155, 17] on icon at bounding box center [154, 16] width 12 height 12
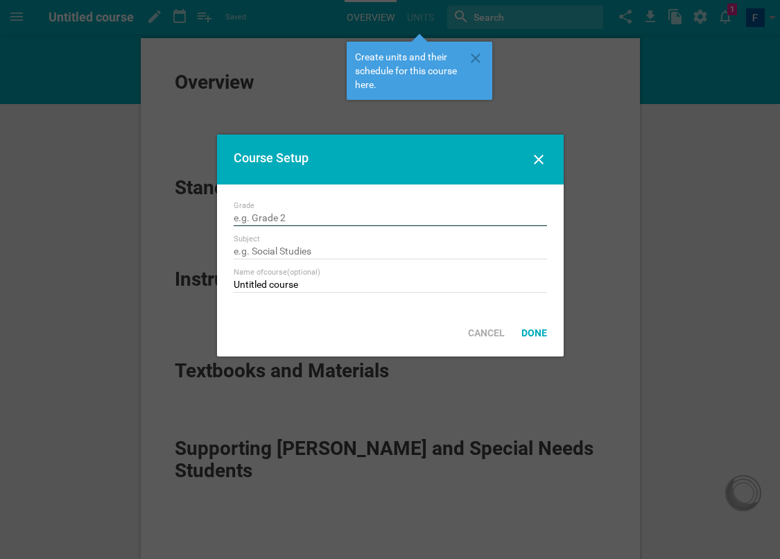
click at [306, 214] on input "text" at bounding box center [390, 219] width 313 height 14
type input "1 Klasse"
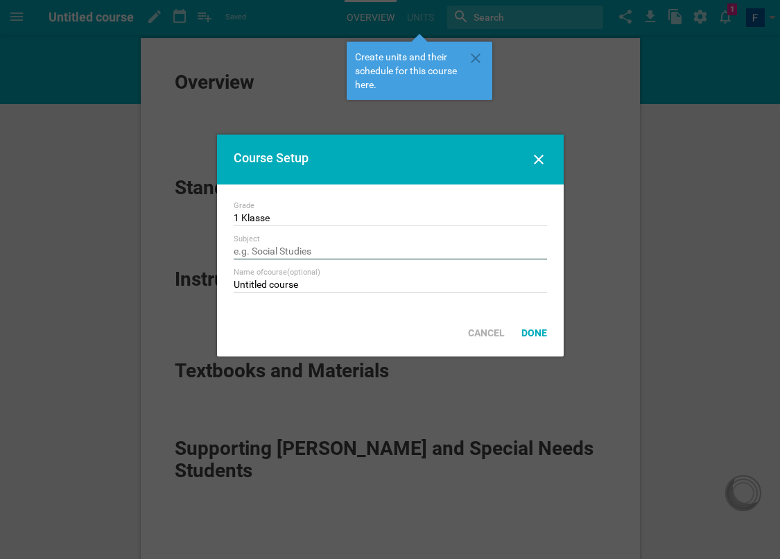
click at [285, 257] on input "text" at bounding box center [390, 252] width 313 height 14
click at [259, 248] on input "text" at bounding box center [390, 252] width 313 height 14
click at [248, 252] on input "text" at bounding box center [390, 252] width 313 height 14
type input "Deutsch"
drag, startPoint x: 322, startPoint y: 287, endPoint x: 211, endPoint y: 288, distance: 110.9
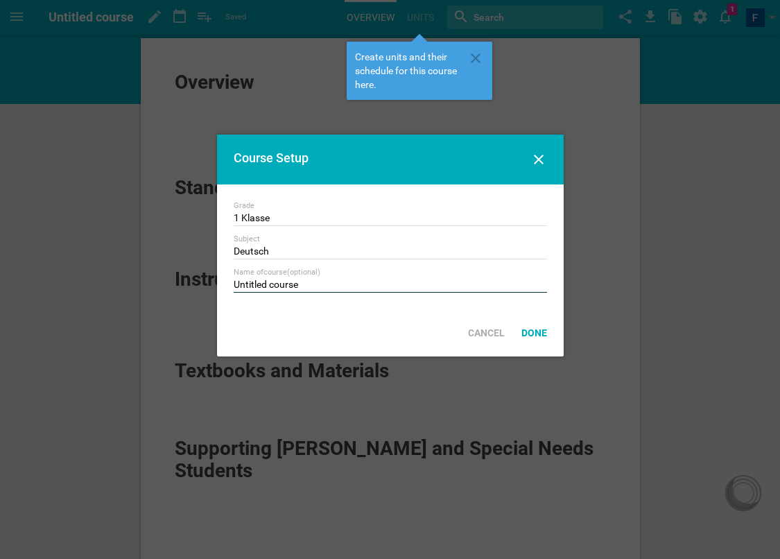
type input "DAZ"
click at [546, 334] on div "Done" at bounding box center [534, 333] width 42 height 31
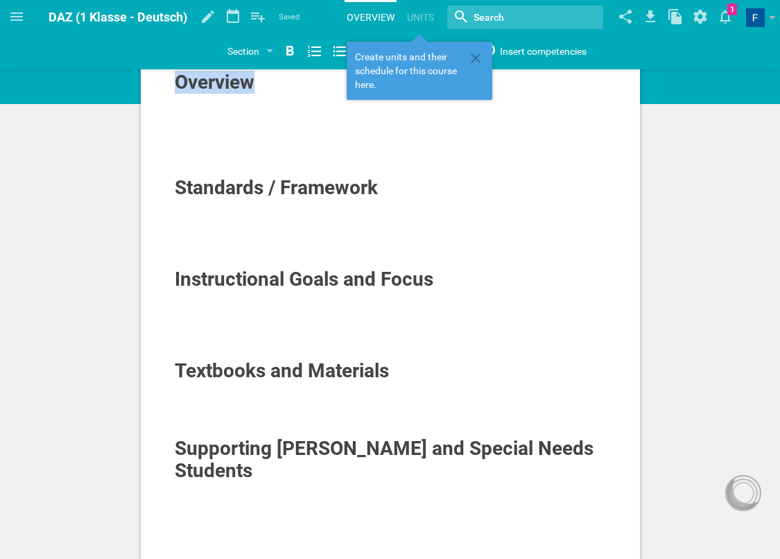
drag, startPoint x: 263, startPoint y: 88, endPoint x: 141, endPoint y: 87, distance: 121.4
click at [141, 87] on div "Overview Standards / Framework Instructional Goals and Focus Textbooks and Mate…" at bounding box center [390, 383] width 499 height 691
